Goal: Transaction & Acquisition: Register for event/course

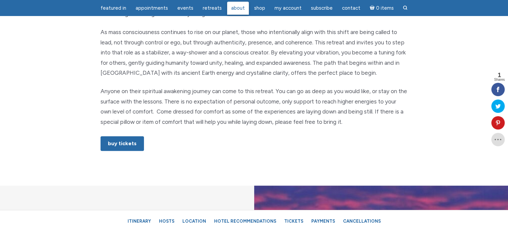
scroll to position [383, 0]
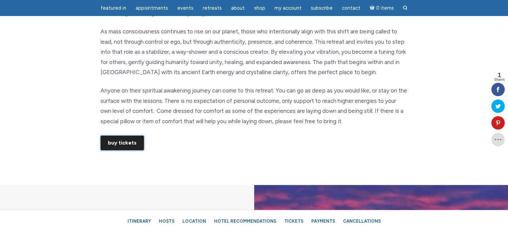
click at [120, 141] on link "Buy Tickets" at bounding box center [122, 143] width 43 height 15
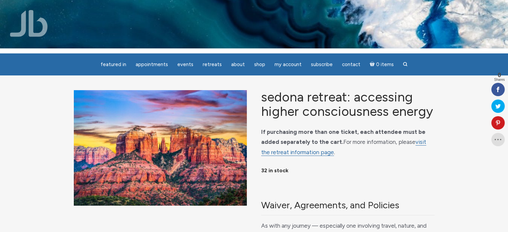
scroll to position [5, 0]
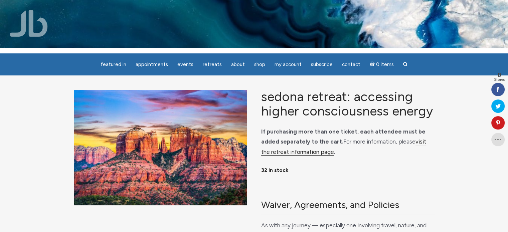
click at [273, 152] on link "visit the retreat information page" at bounding box center [343, 146] width 165 height 17
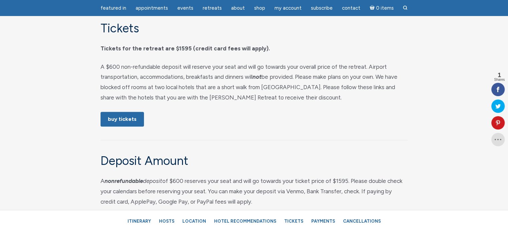
scroll to position [3224, 0]
